Goal: Information Seeking & Learning: Find specific fact

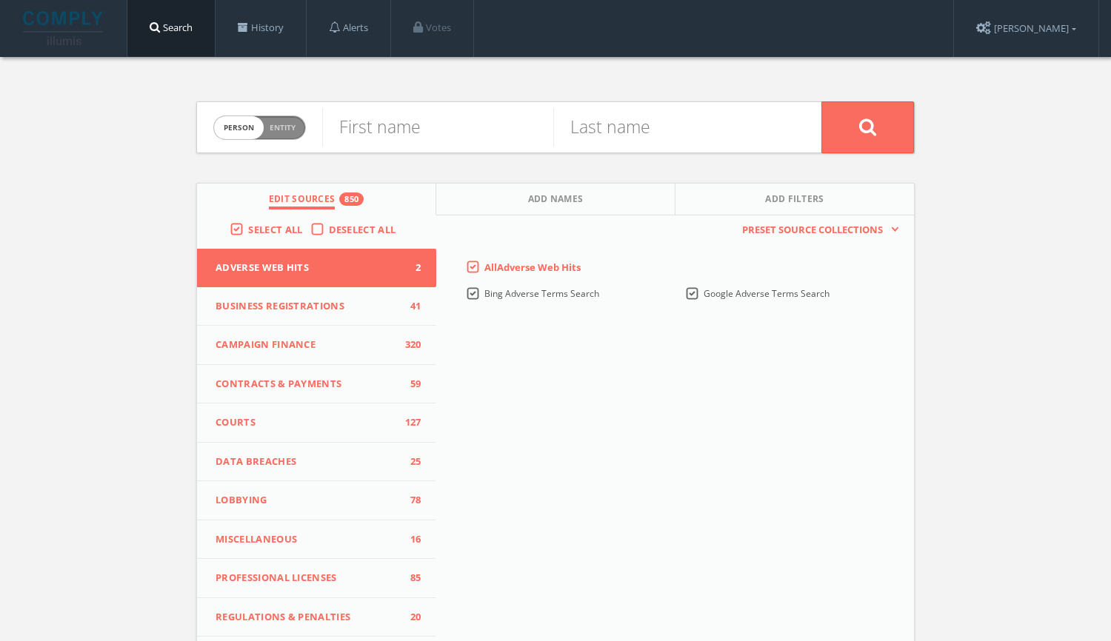
click at [295, 125] on span "Entity" at bounding box center [283, 127] width 26 height 11
checkbox input "true"
click at [425, 125] on input "text" at bounding box center [571, 127] width 499 height 39
paste input "kc fabrications"
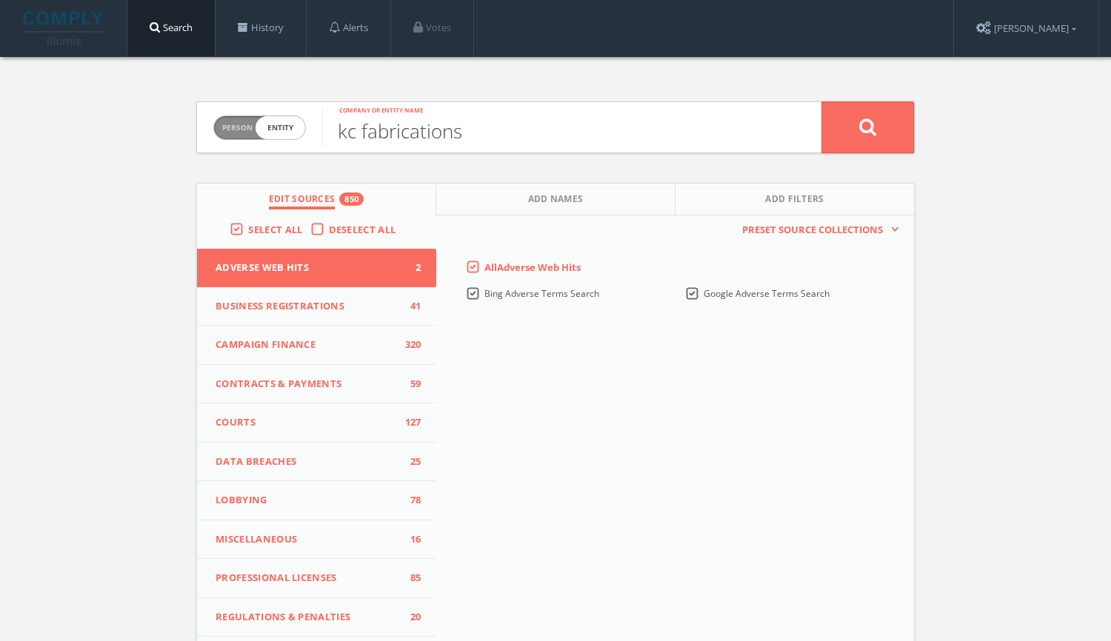
type input "kc fabrications"
click at [821, 101] on button at bounding box center [867, 127] width 93 height 52
click at [423, 139] on input "text" at bounding box center [437, 127] width 231 height 39
paste input "[PERSON_NAME]"
click at [465, 136] on input "[PERSON_NAME]" at bounding box center [437, 127] width 231 height 39
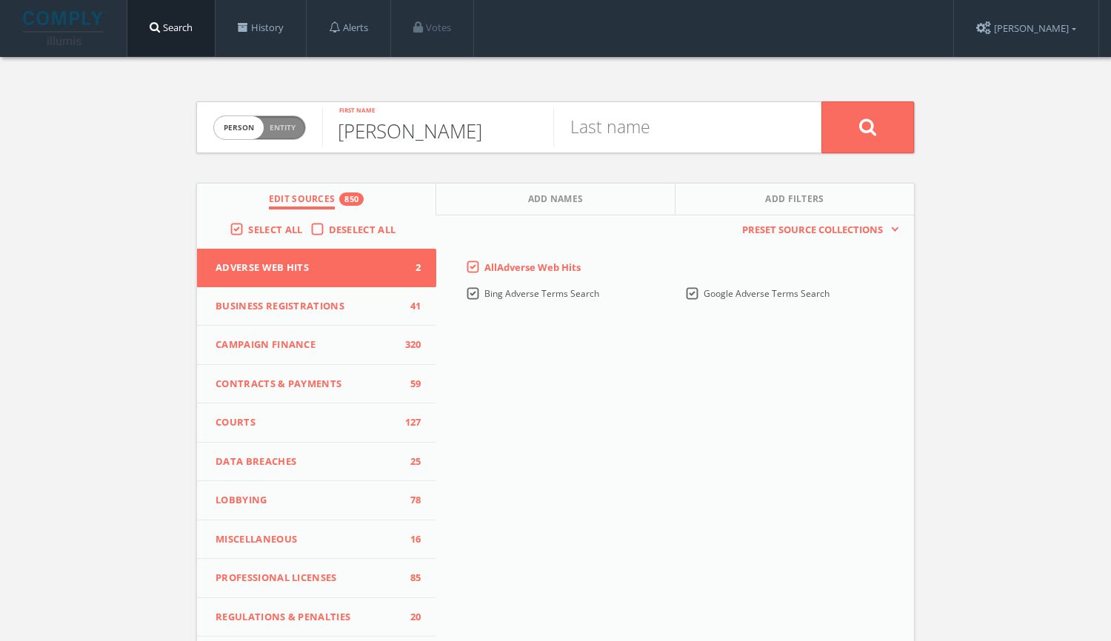
click at [465, 136] on input "[PERSON_NAME]" at bounding box center [437, 127] width 231 height 39
type input "[PERSON_NAME]"
click at [572, 135] on input "text" at bounding box center [668, 127] width 231 height 39
paste input "Powers"
type input "Powers"
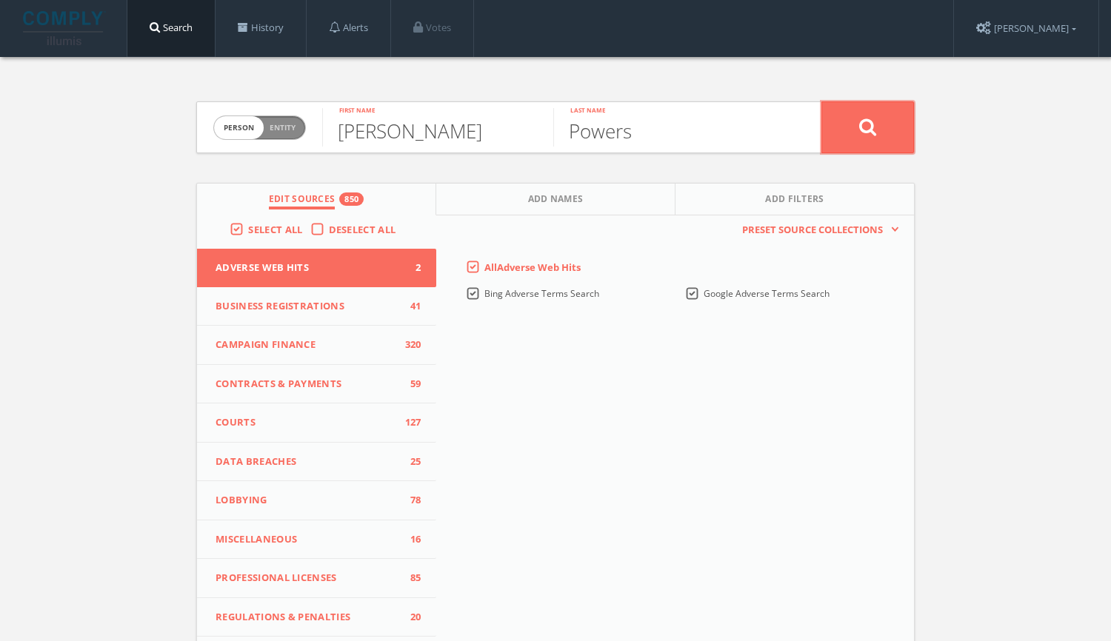
click at [882, 131] on button at bounding box center [867, 127] width 93 height 52
click at [436, 130] on input "text" at bounding box center [437, 127] width 231 height 39
paste input "[PERSON_NAME]"
click at [436, 130] on input "[PERSON_NAME]" at bounding box center [437, 127] width 231 height 39
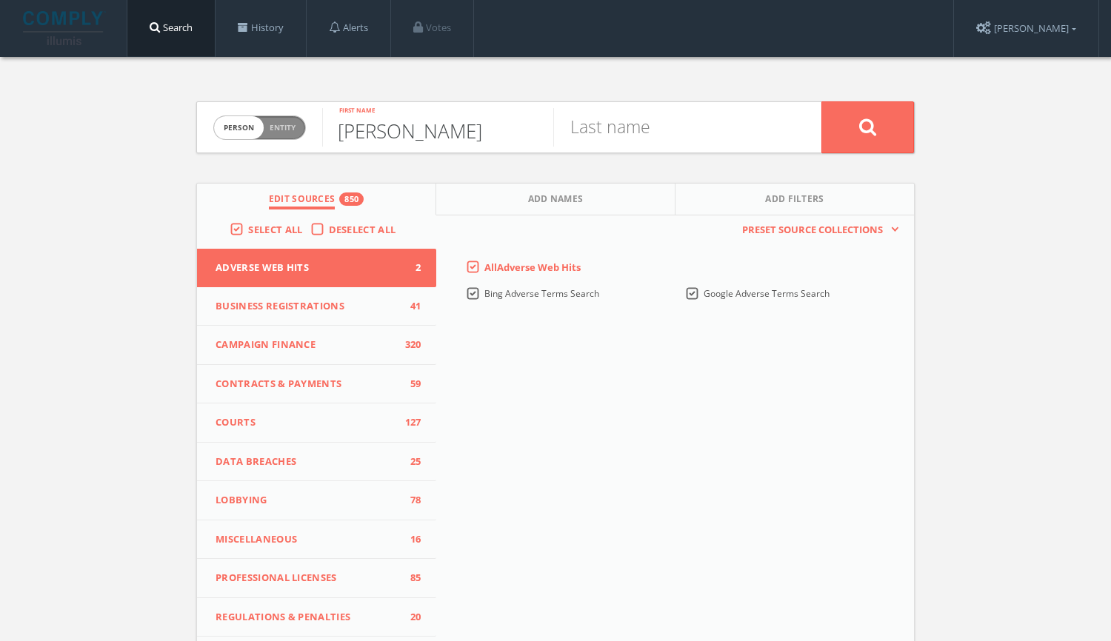
type input "[PERSON_NAME]"
click at [646, 121] on input "text" at bounding box center [668, 127] width 231 height 39
paste input "[PERSON_NAME]"
type input "[PERSON_NAME]"
click at [849, 143] on button at bounding box center [867, 127] width 93 height 52
